Goal: Transaction & Acquisition: Purchase product/service

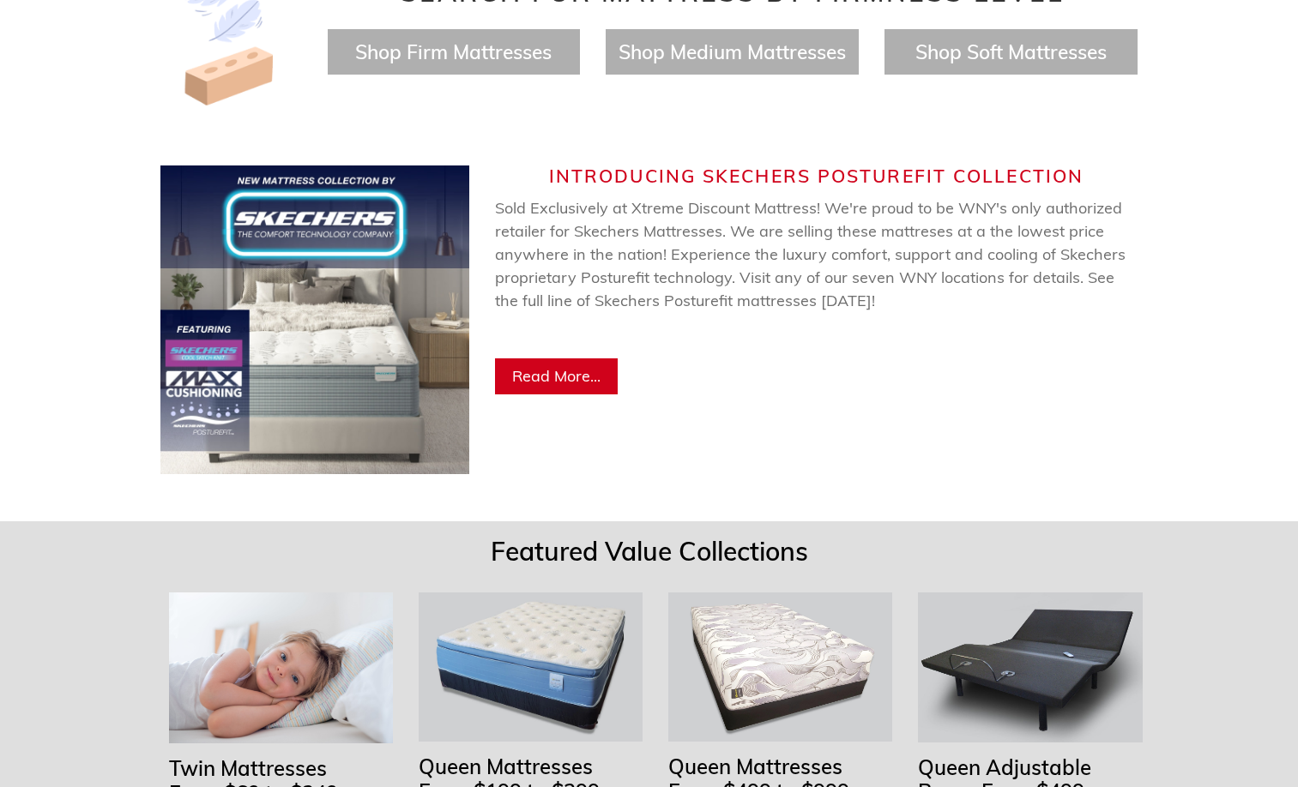
scroll to position [0, 978]
click at [568, 366] on span "Read More..." at bounding box center [556, 376] width 88 height 20
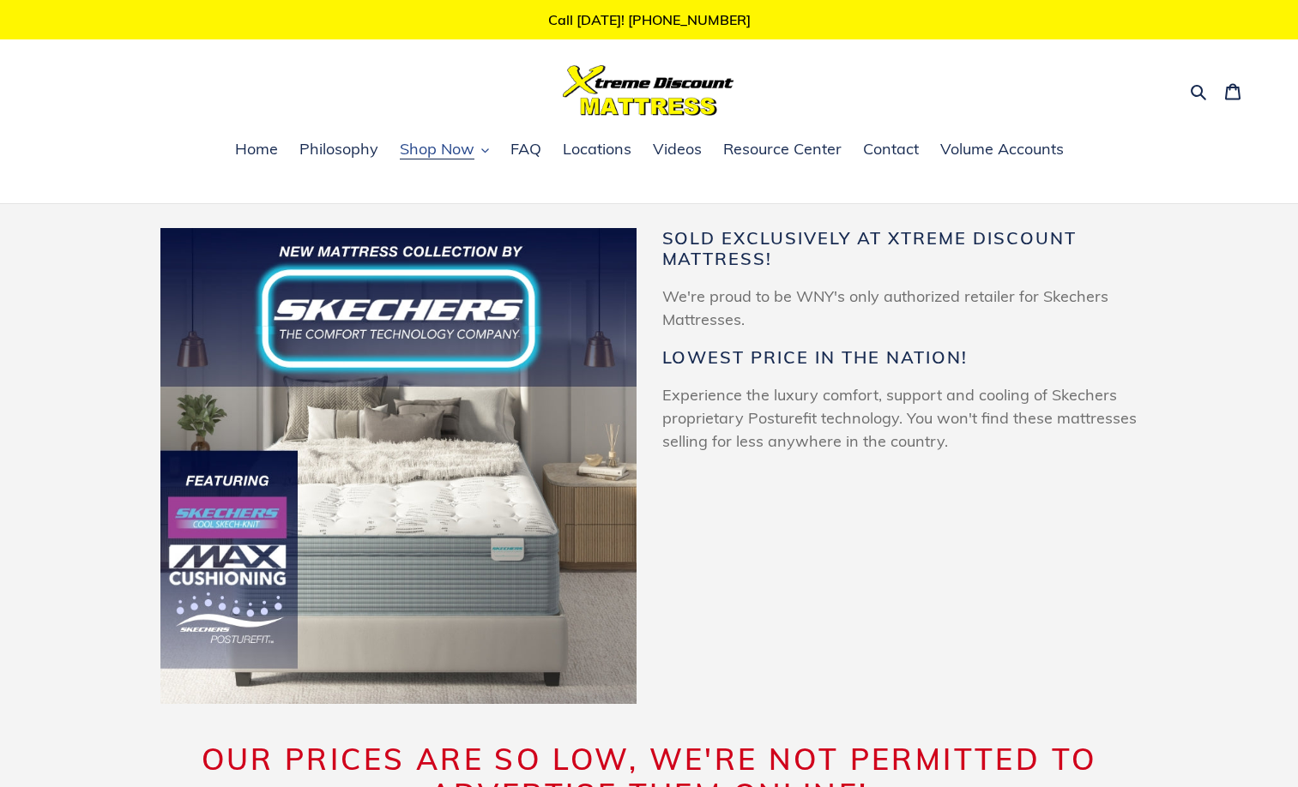
click at [441, 148] on span "Shop Now" at bounding box center [437, 149] width 75 height 21
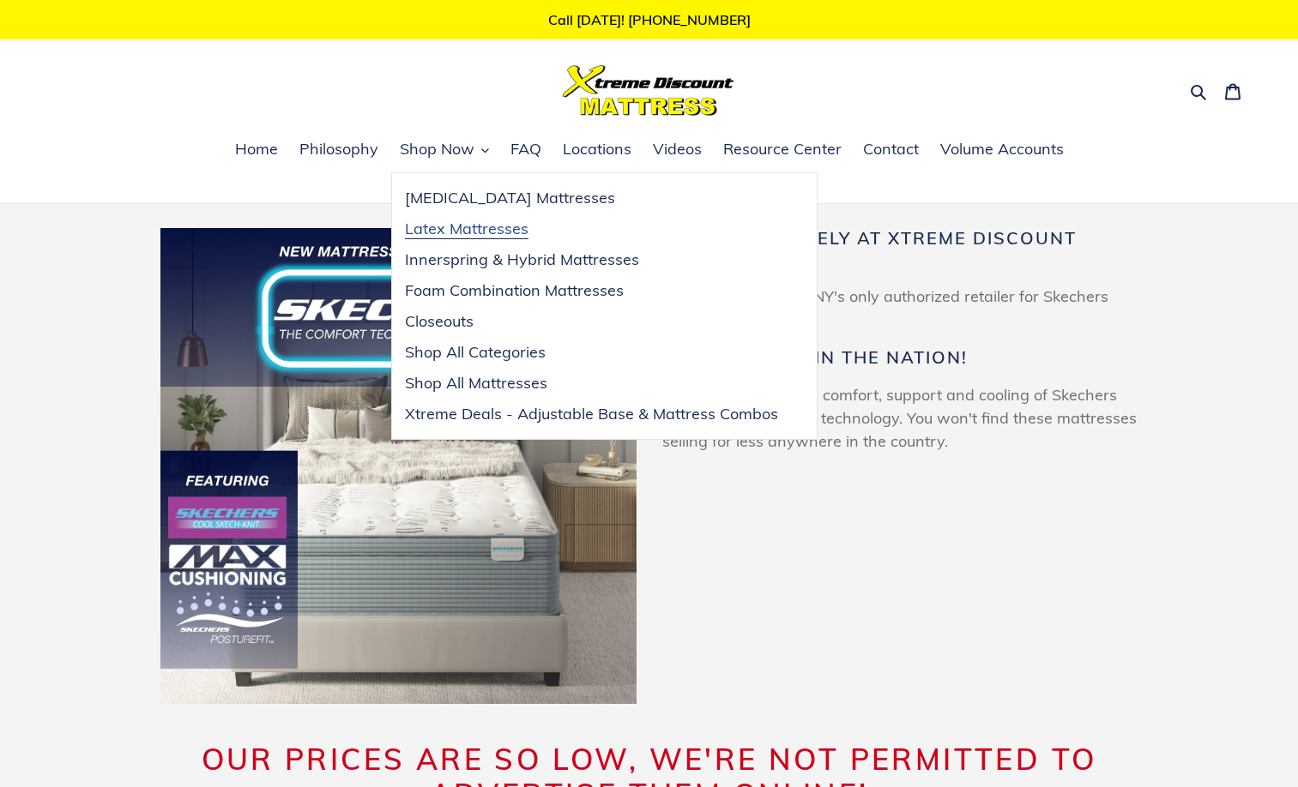
click at [474, 232] on span "Latex Mattresses" at bounding box center [467, 229] width 124 height 21
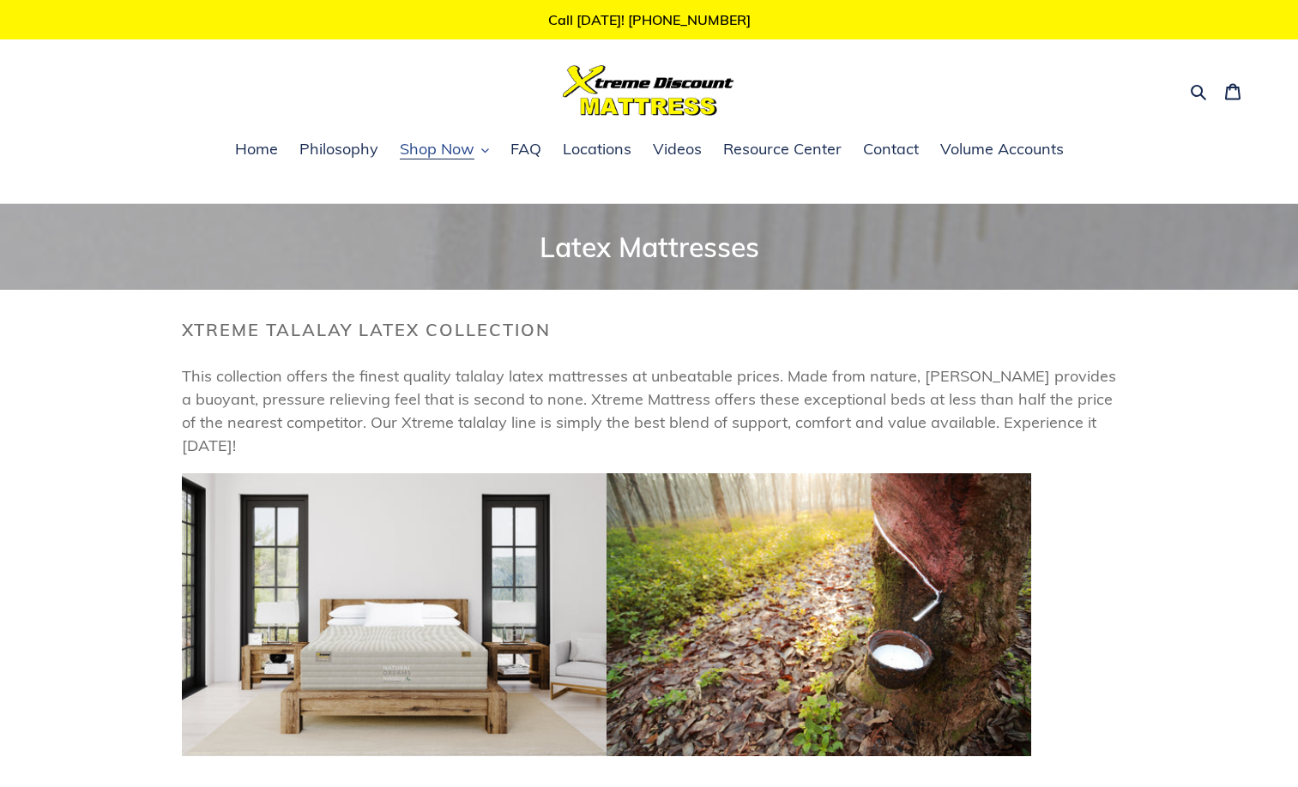
click at [417, 148] on span "Shop Now" at bounding box center [437, 149] width 75 height 21
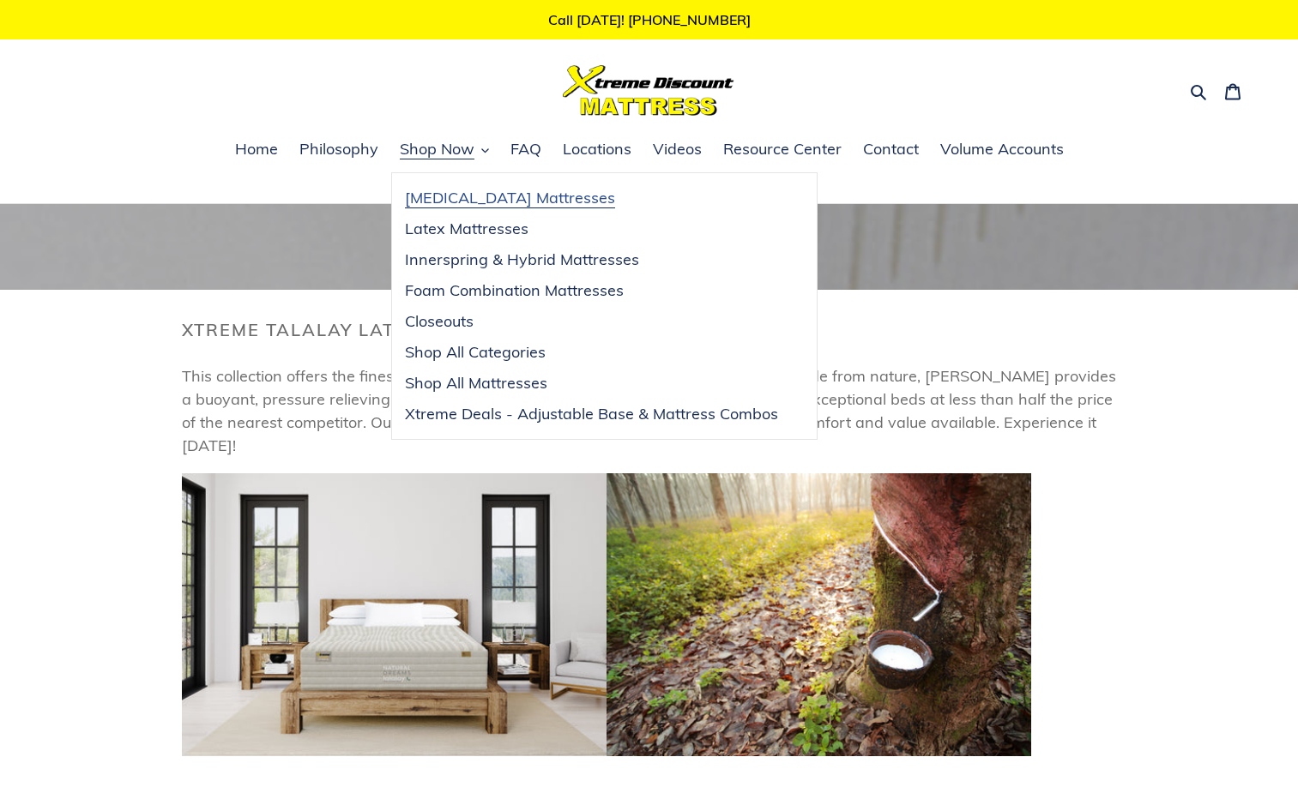
click at [425, 197] on span "[MEDICAL_DATA] Mattresses" at bounding box center [510, 198] width 210 height 21
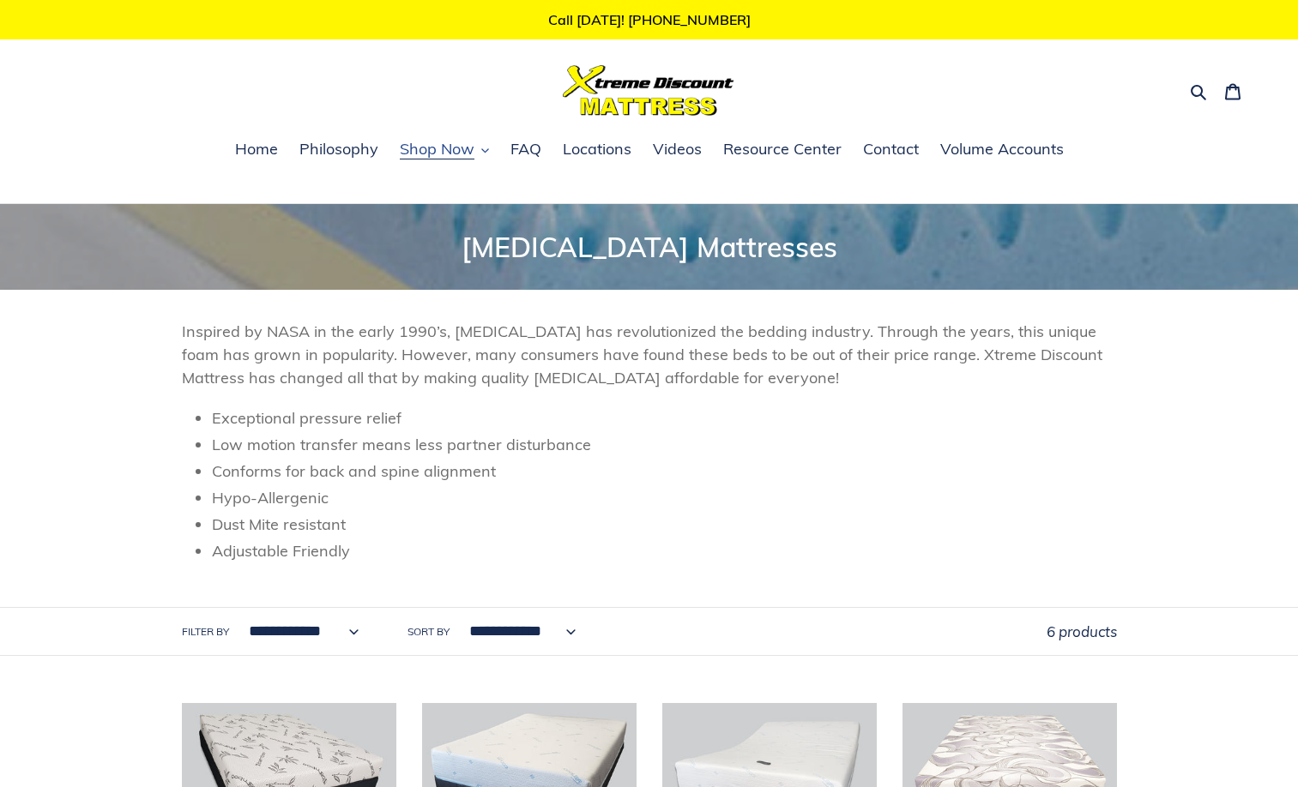
click at [440, 154] on span "Shop Now" at bounding box center [437, 149] width 75 height 21
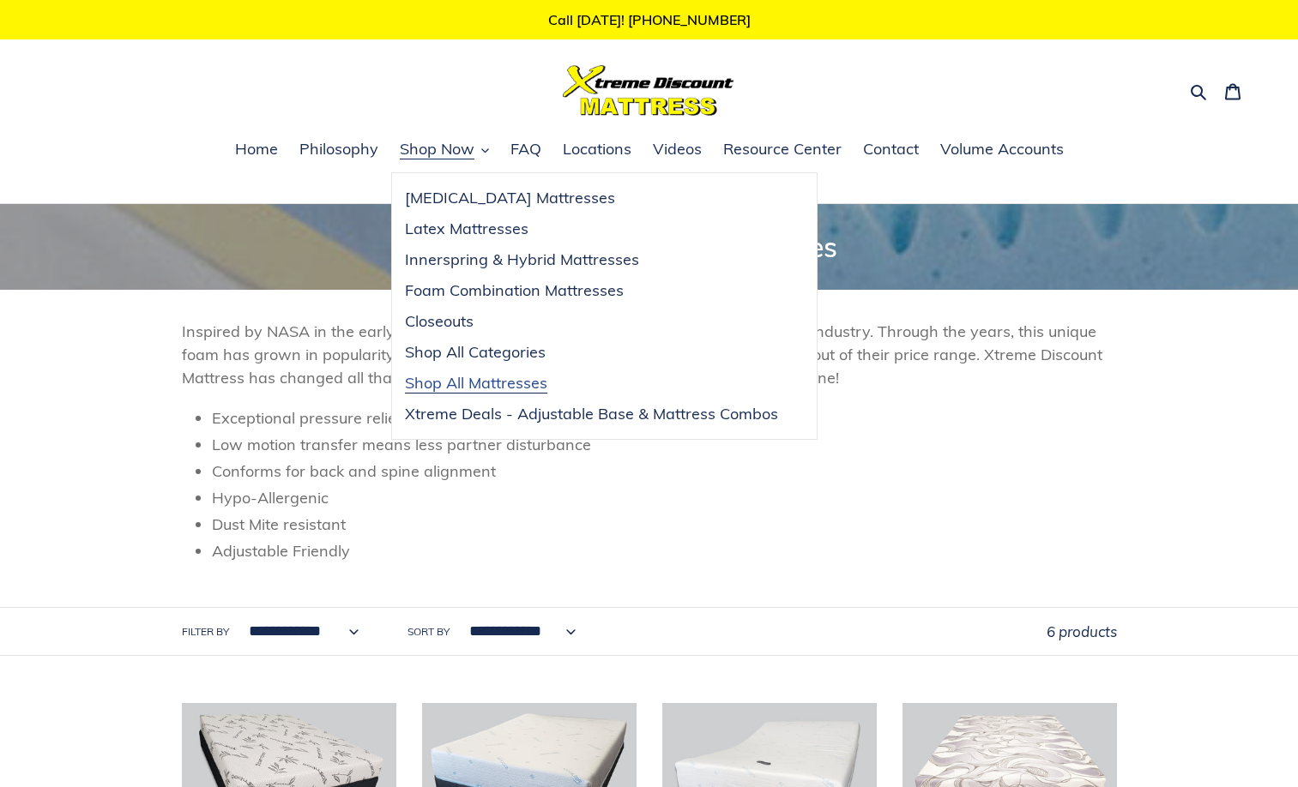
click at [475, 377] on span "Shop All Mattresses" at bounding box center [476, 383] width 142 height 21
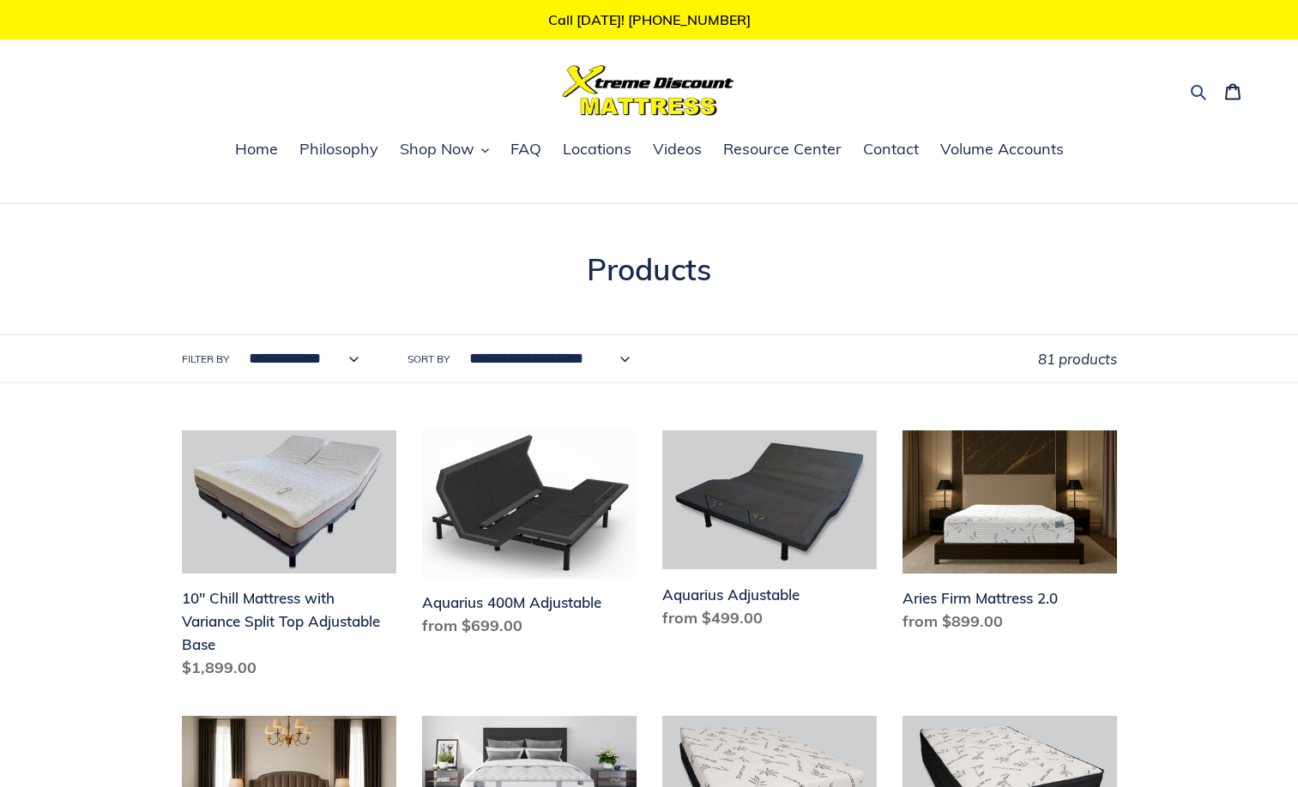
click at [1194, 86] on icon "button" at bounding box center [1198, 91] width 17 height 17
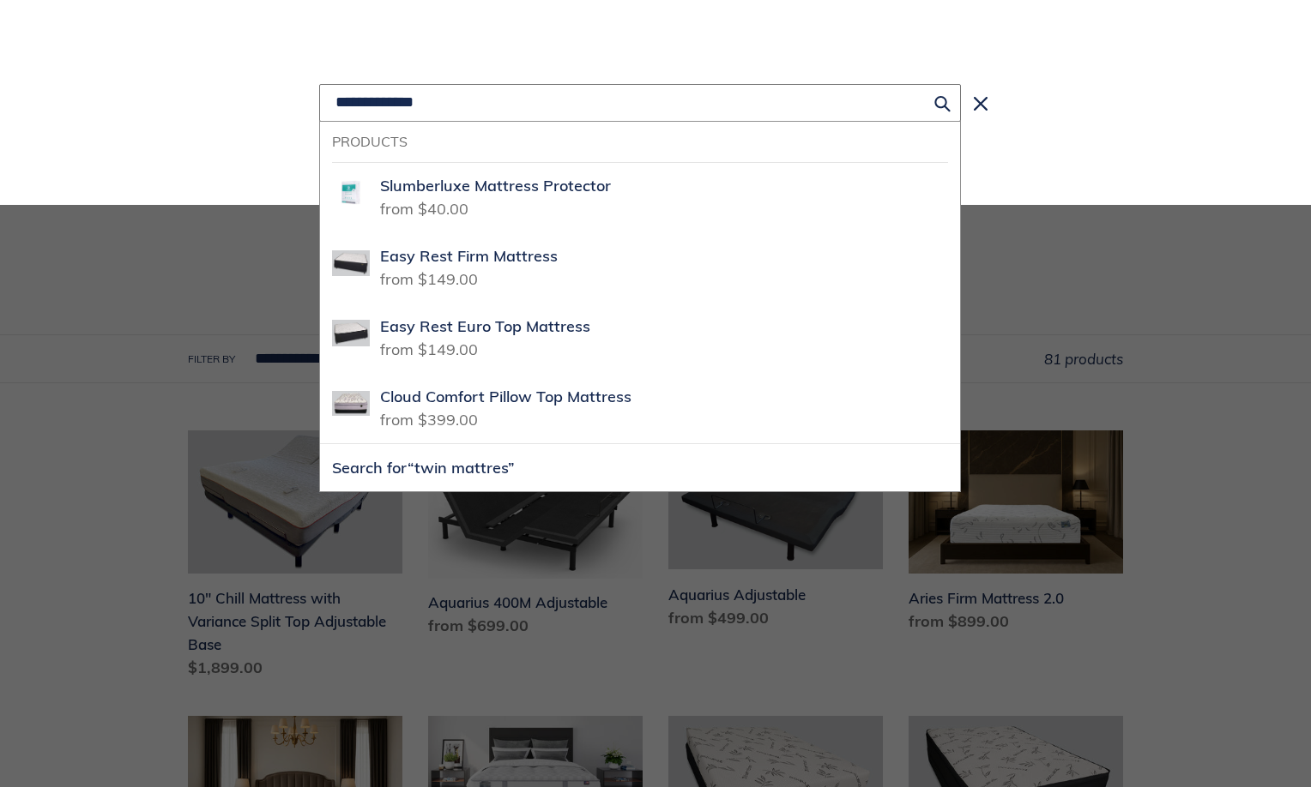
type input "**********"
click at [938, 105] on icon "Search" at bounding box center [942, 103] width 16 height 18
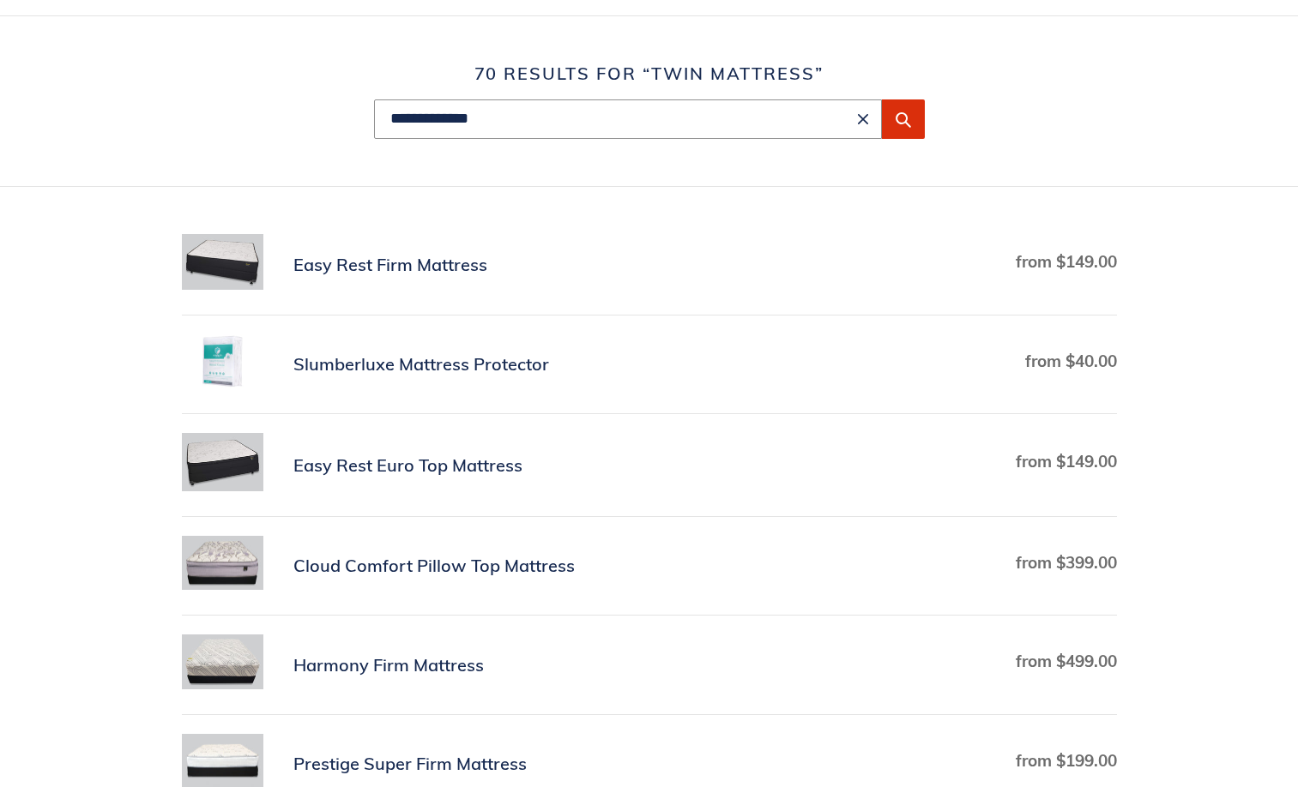
scroll to position [172, 0]
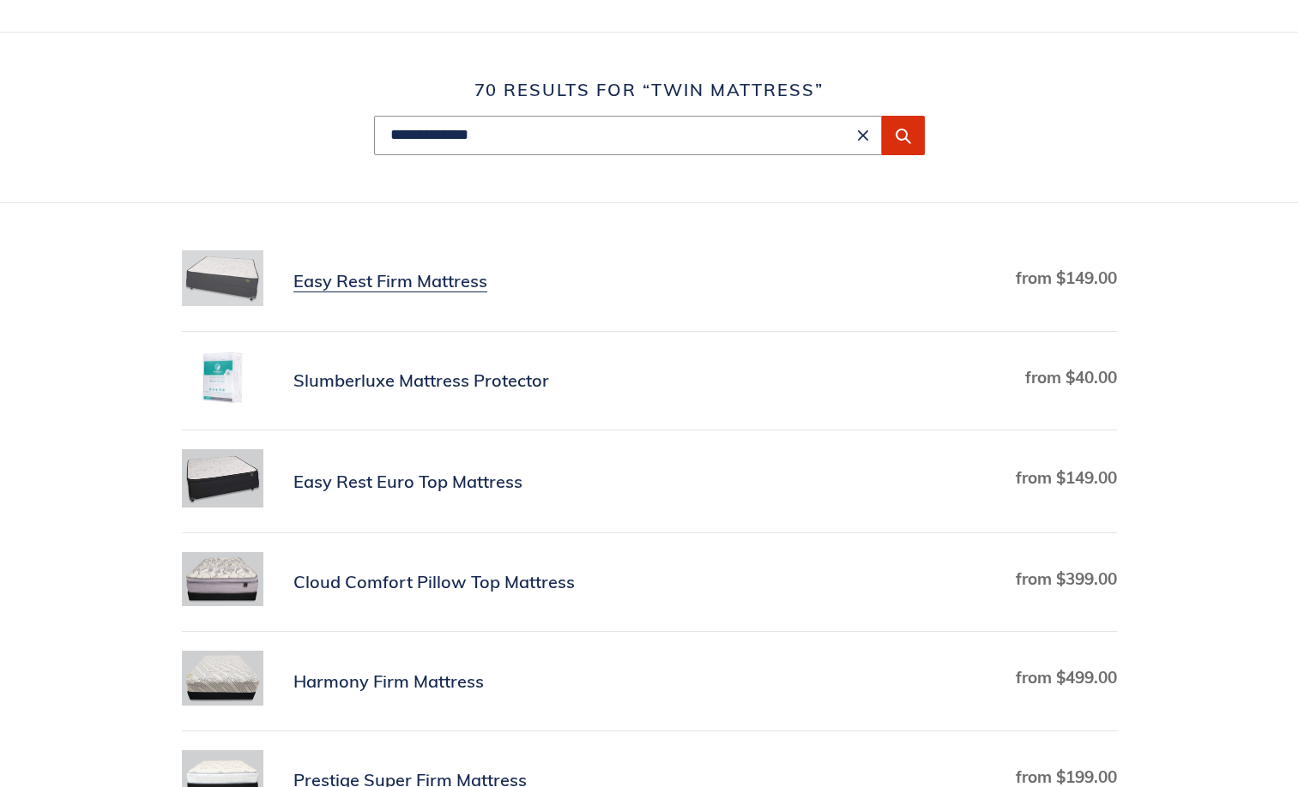
click at [466, 280] on link "Easy Rest Firm Mattress" at bounding box center [649, 281] width 935 height 62
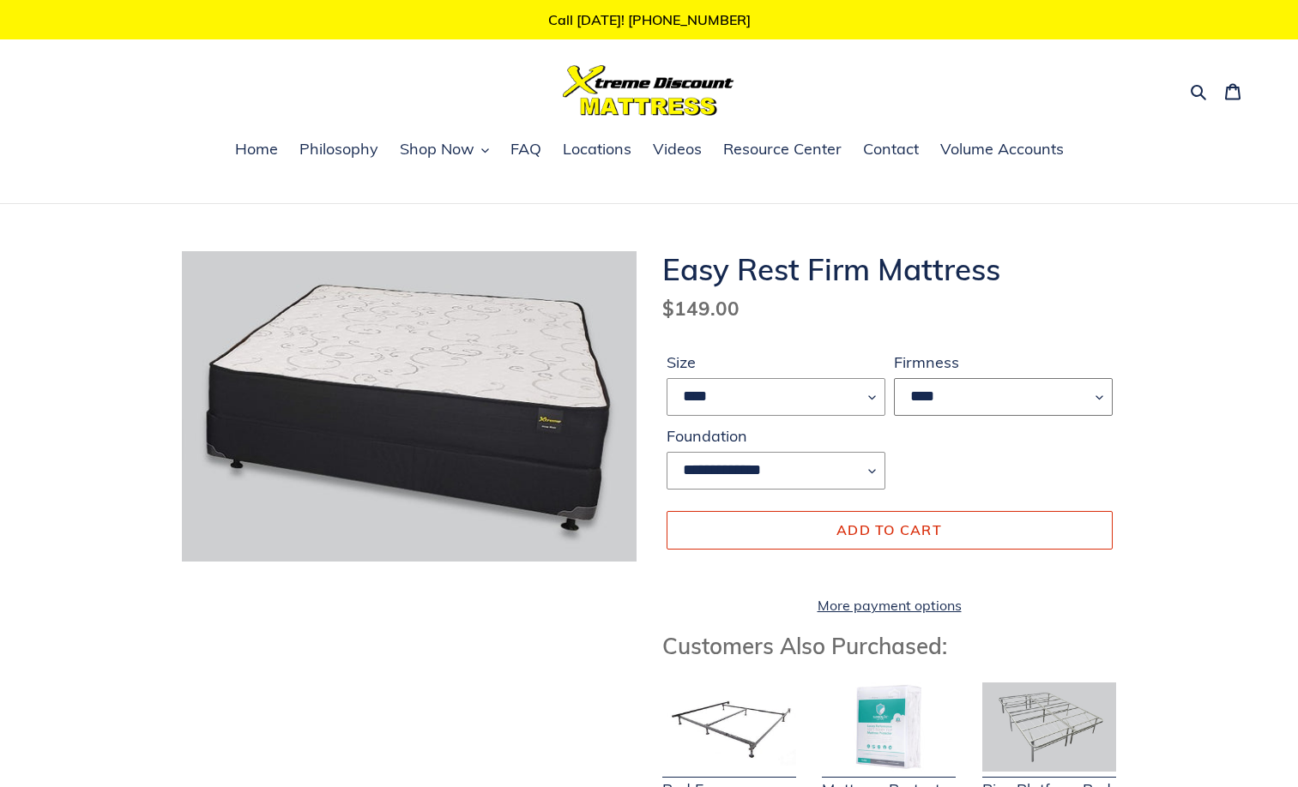
click at [1098, 399] on select "****" at bounding box center [1003, 397] width 219 height 38
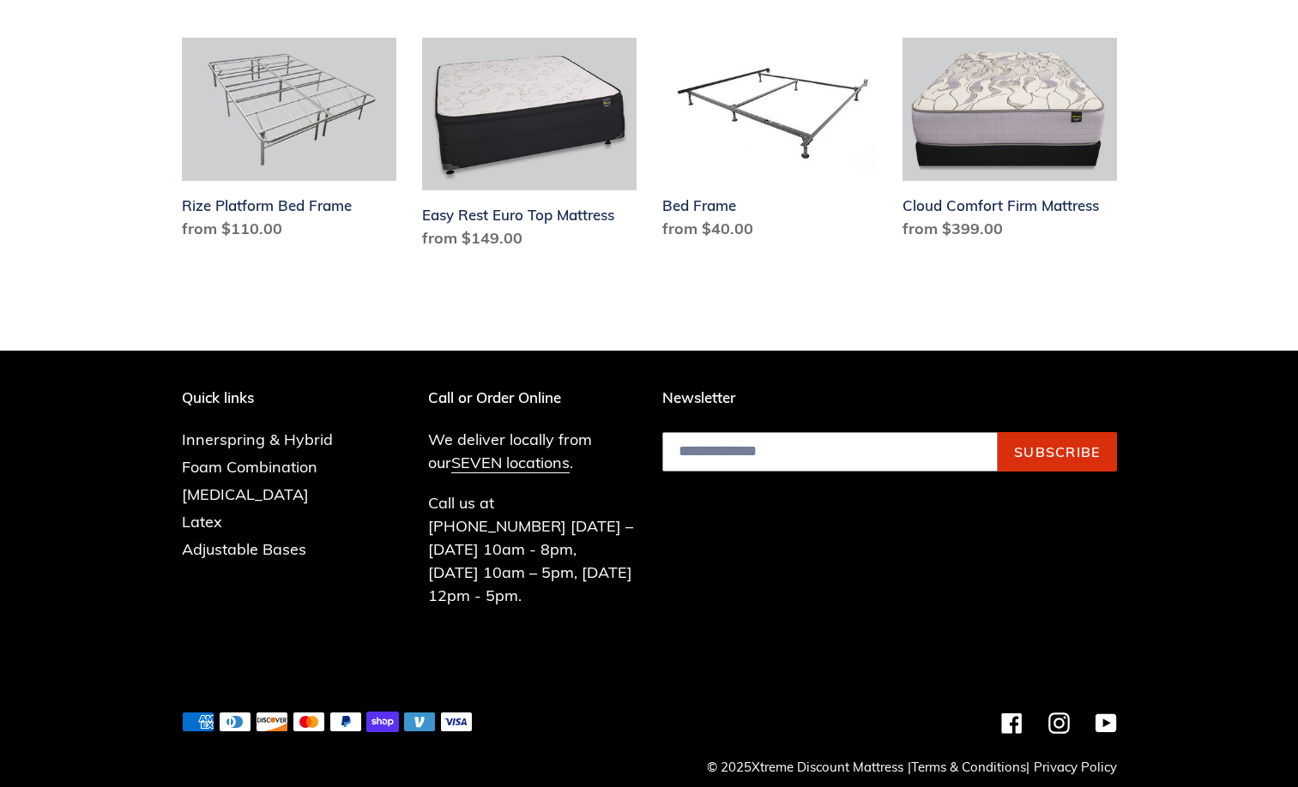
scroll to position [2092, 0]
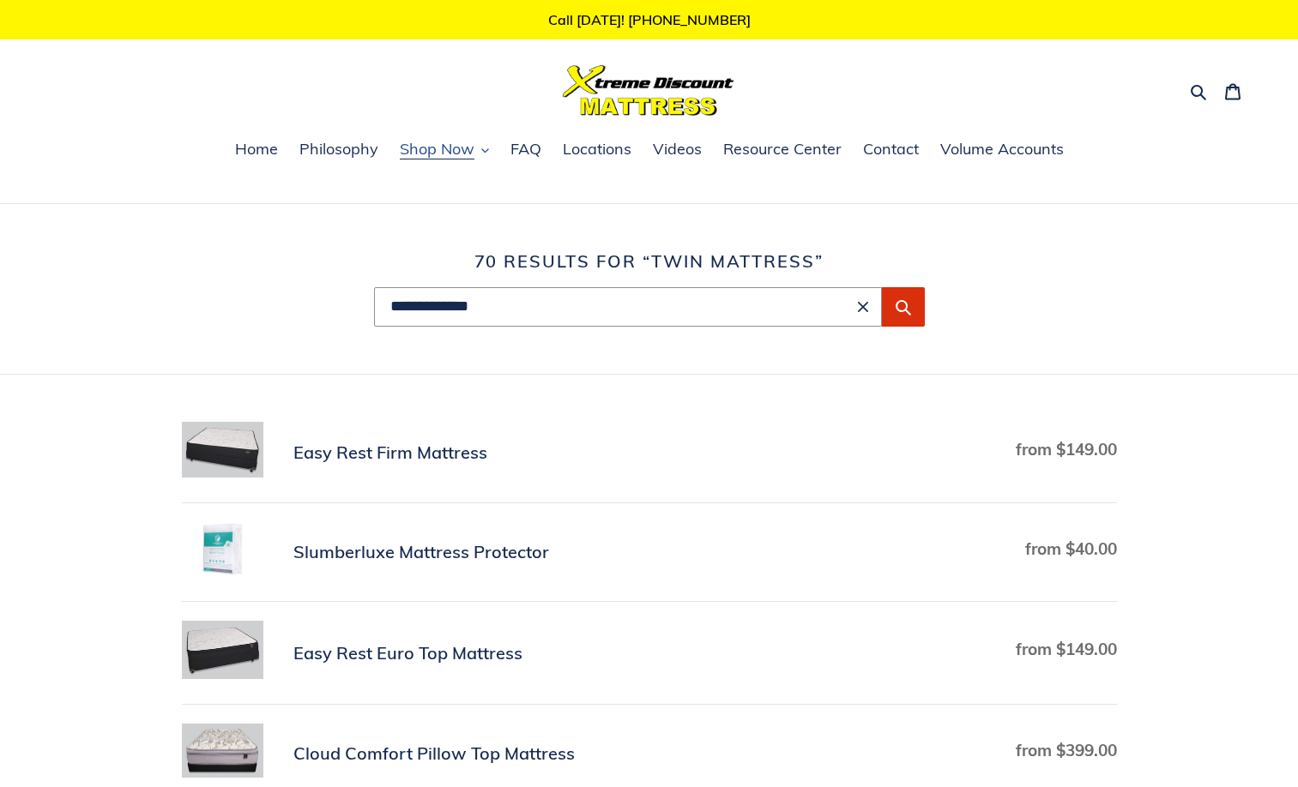
click at [419, 149] on span "Shop Now" at bounding box center [437, 149] width 75 height 21
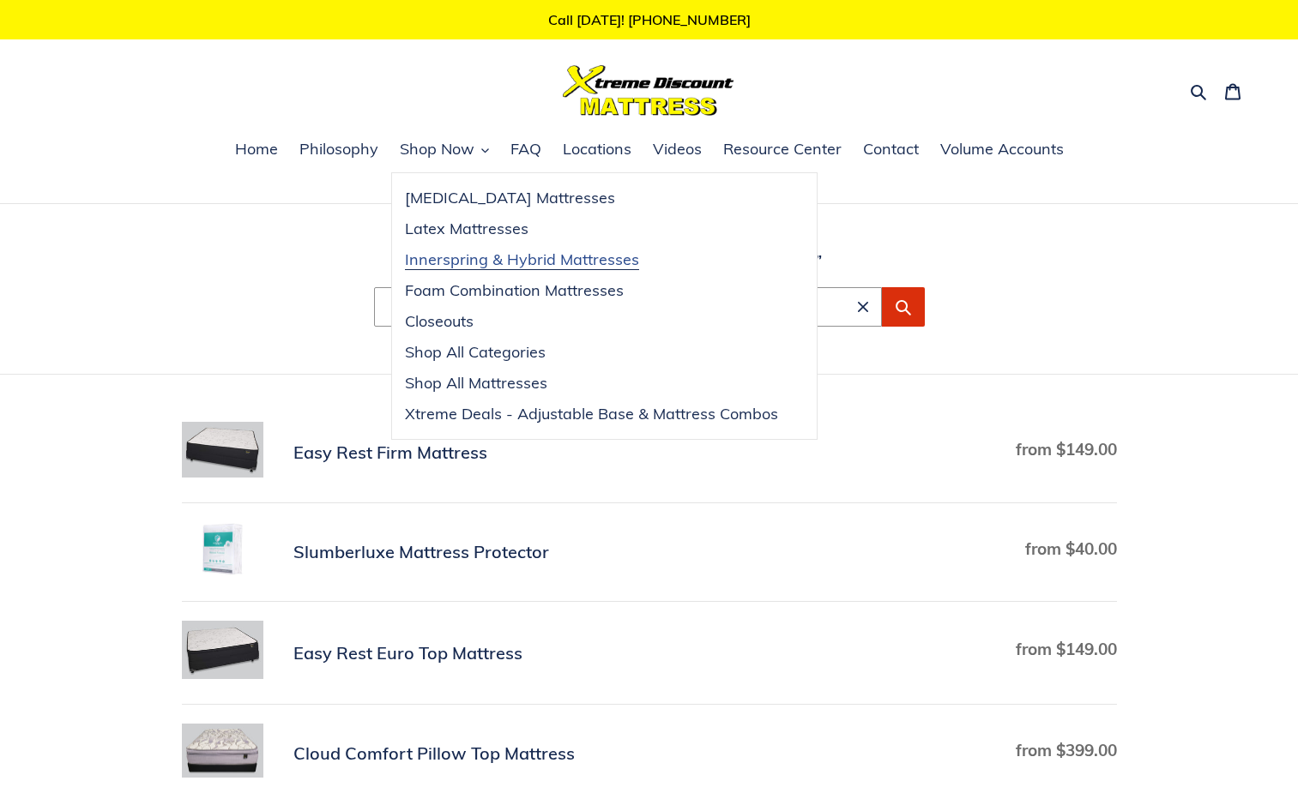
click at [447, 262] on span "Innerspring & Hybrid Mattresses" at bounding box center [522, 260] width 234 height 21
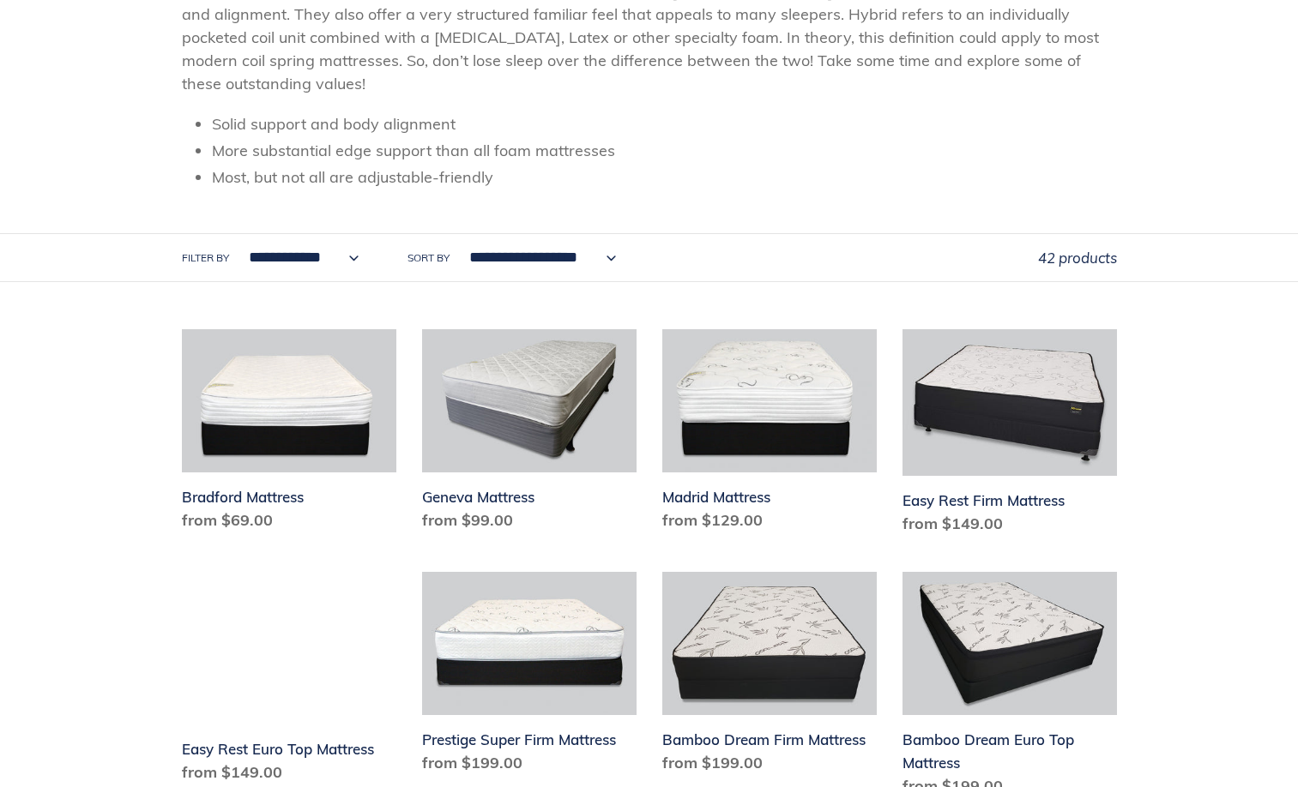
scroll to position [343, 0]
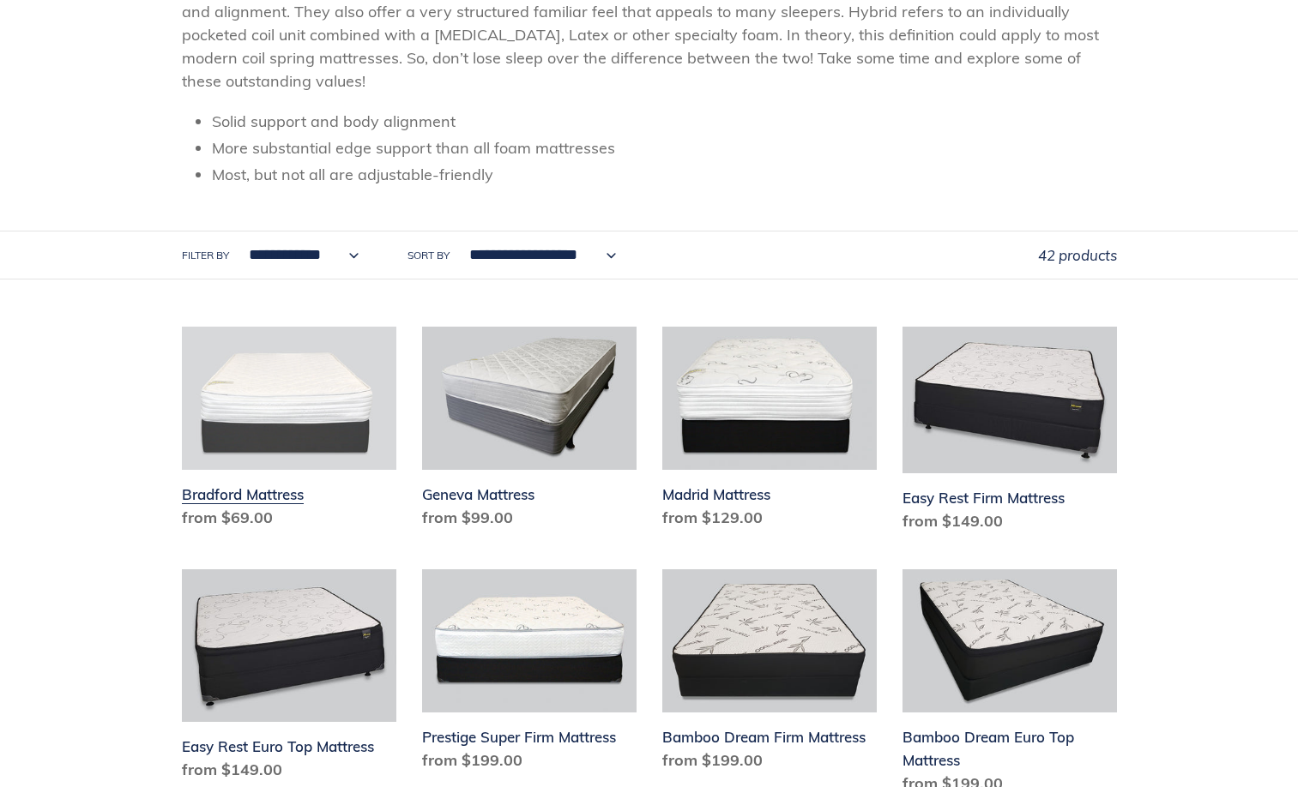
click at [335, 426] on link "Bradford Mattress" at bounding box center [289, 431] width 214 height 209
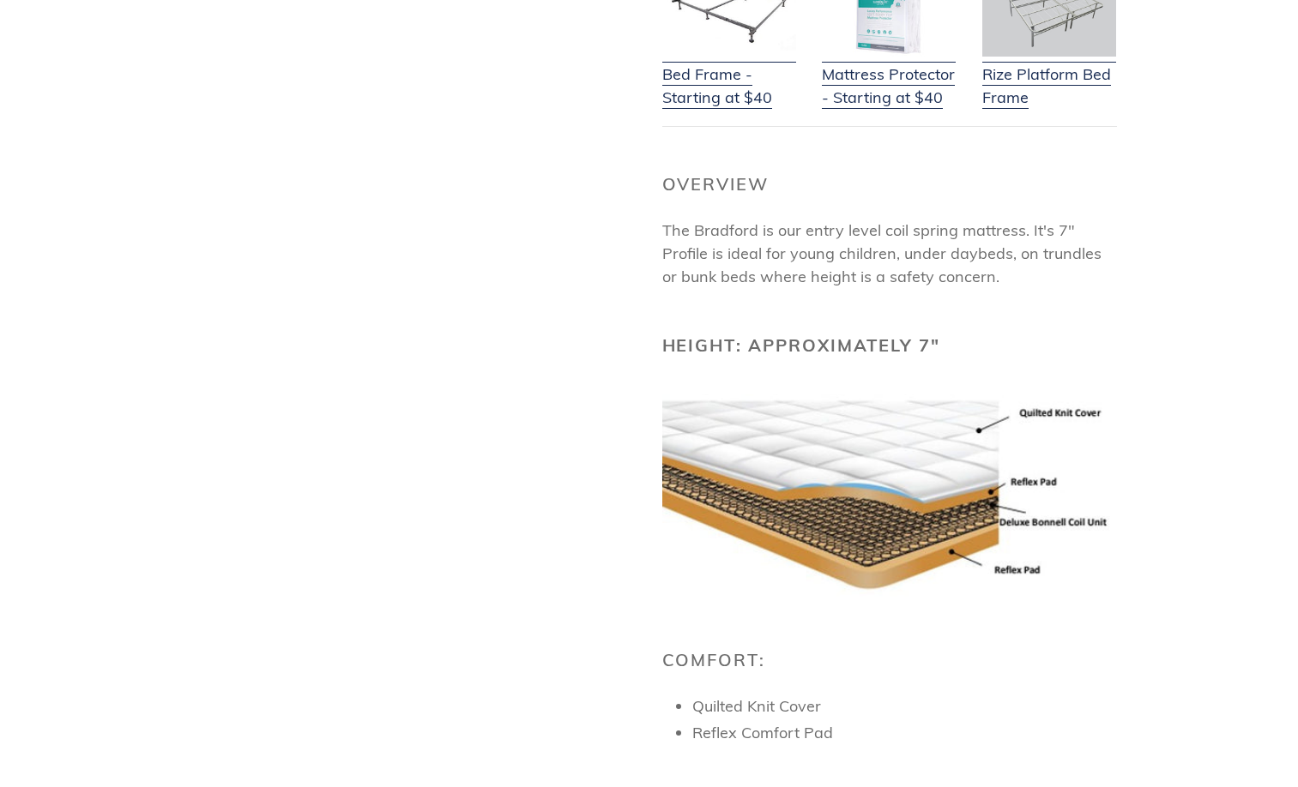
scroll to position [686, 0]
